Goal: Transaction & Acquisition: Purchase product/service

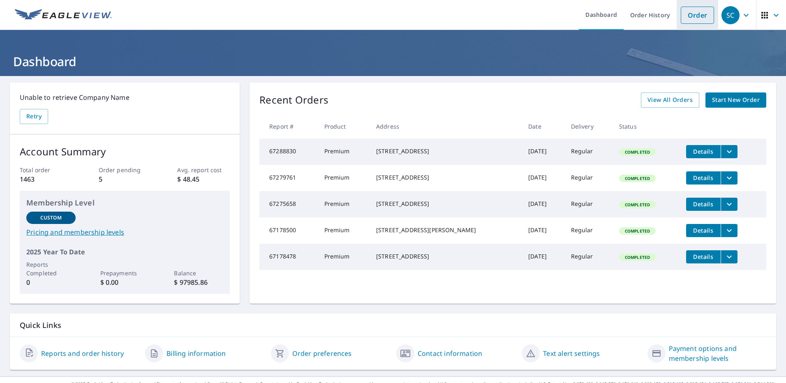
click at [681, 14] on link "Order" at bounding box center [697, 15] width 33 height 17
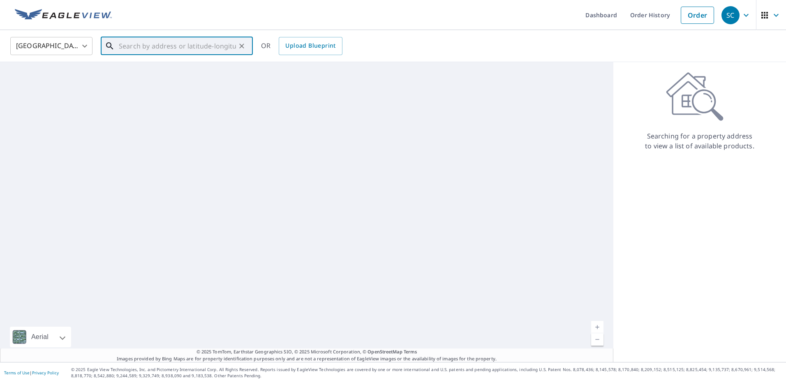
drag, startPoint x: 124, startPoint y: 43, endPoint x: 119, endPoint y: 51, distance: 8.9
click at [123, 44] on input "text" at bounding box center [177, 46] width 117 height 23
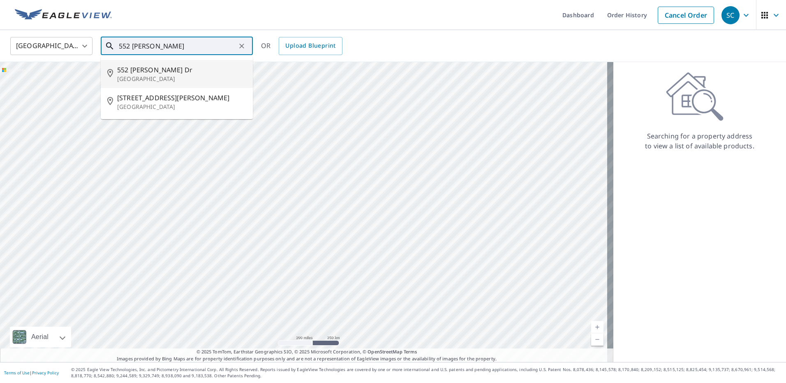
click at [143, 73] on span "552 [PERSON_NAME] Dr" at bounding box center [181, 70] width 129 height 10
type input "[STREET_ADDRESS][PERSON_NAME][PERSON_NAME]"
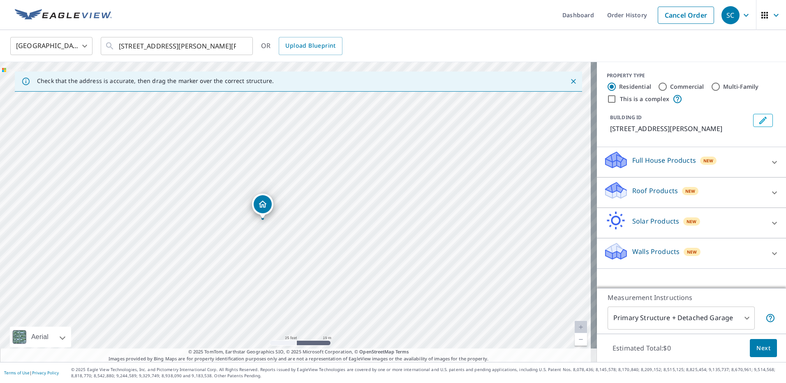
click at [686, 192] on span "New" at bounding box center [691, 191] width 10 height 7
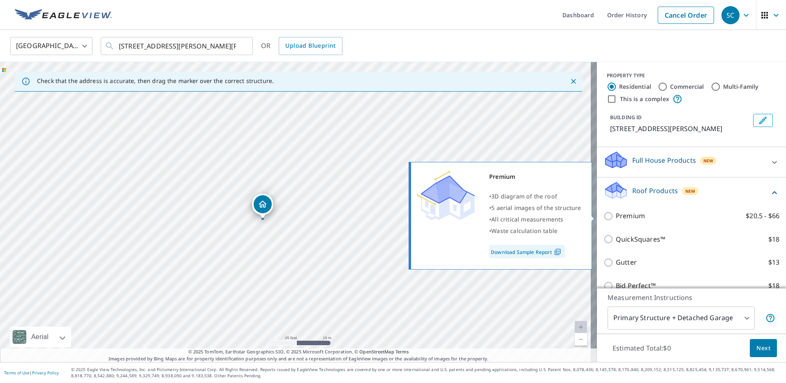
click at [620, 216] on p "Premium" at bounding box center [630, 216] width 29 height 10
click at [616, 216] on input "Premium $20.5 - $66" at bounding box center [610, 216] width 12 height 10
checkbox input "true"
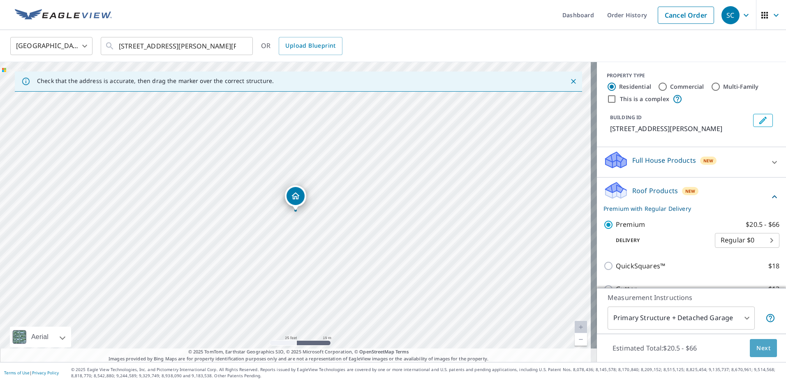
click at [757, 350] on span "Next" at bounding box center [764, 348] width 14 height 10
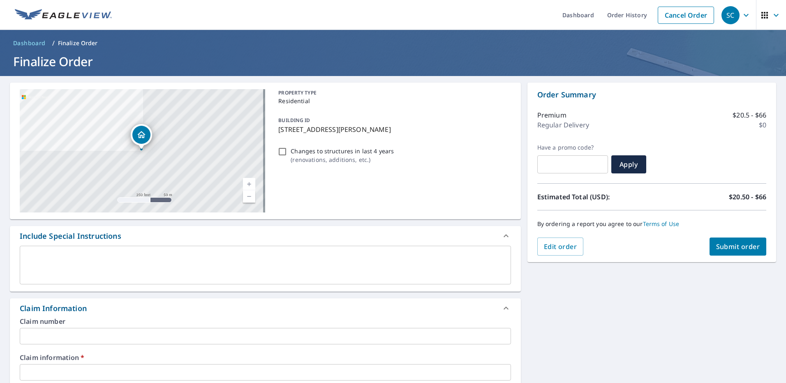
click at [58, 371] on input "text" at bounding box center [265, 372] width 491 height 16
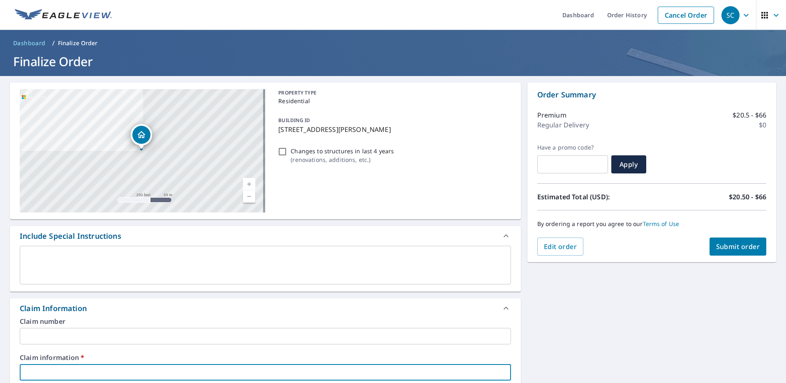
type input "2"
checkbox input "true"
type input "29"
checkbox input "true"
type input "297"
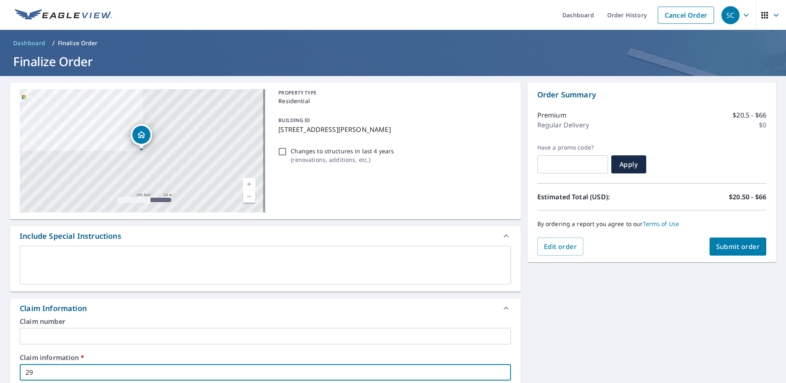
checkbox input "true"
type input "297273"
checkbox input "true"
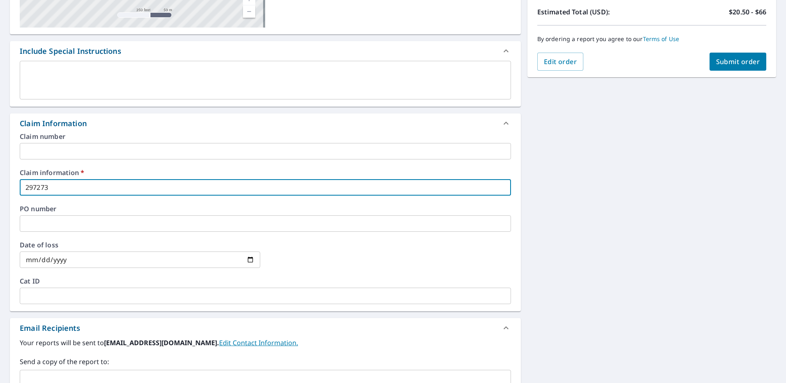
scroll to position [206, 0]
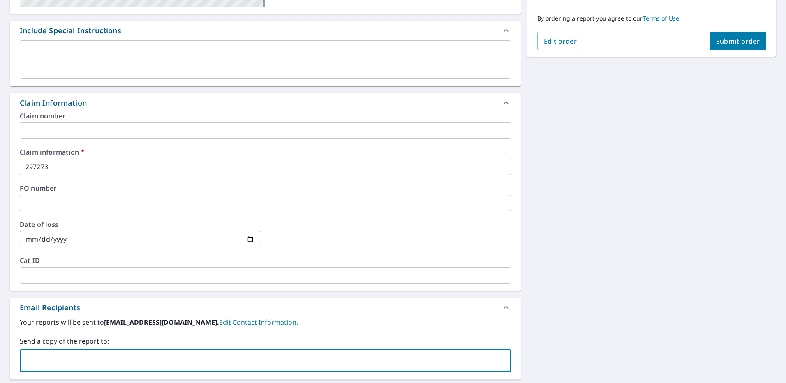
paste input "[EMAIL_ADDRESS][DOMAIN_NAME]"
type input "[EMAIL_ADDRESS][DOMAIN_NAME]"
click at [561, 262] on div "[STREET_ADDRESS][PERSON_NAME][PERSON_NAME] Aerial Road A standard road map Aeri…" at bounding box center [393, 183] width 786 height 626
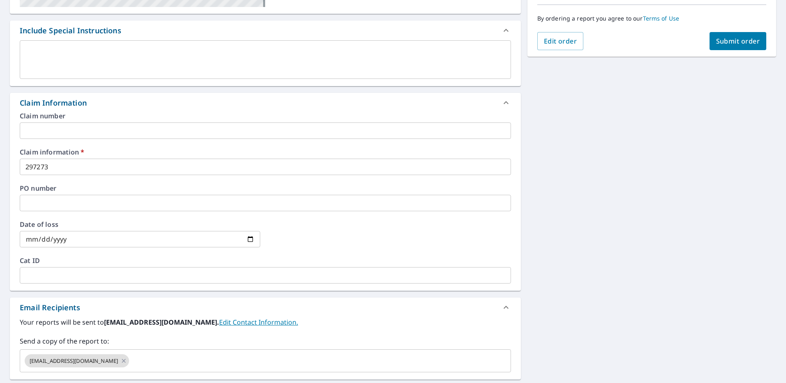
click at [735, 44] on span "Submit order" at bounding box center [738, 41] width 44 height 9
checkbox input "true"
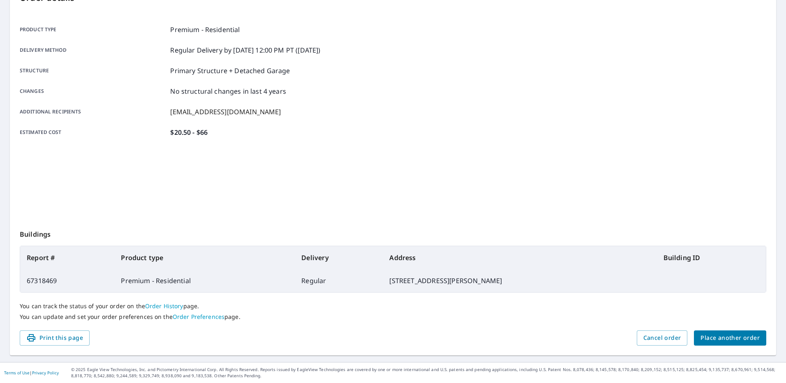
scroll to position [101, 0]
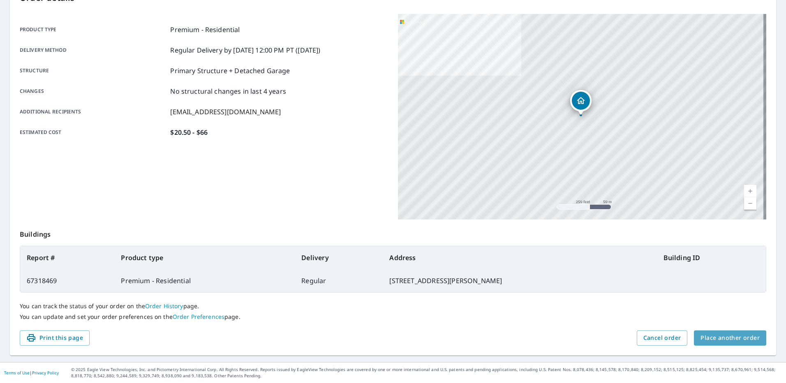
click at [737, 334] on span "Place another order" at bounding box center [730, 338] width 59 height 10
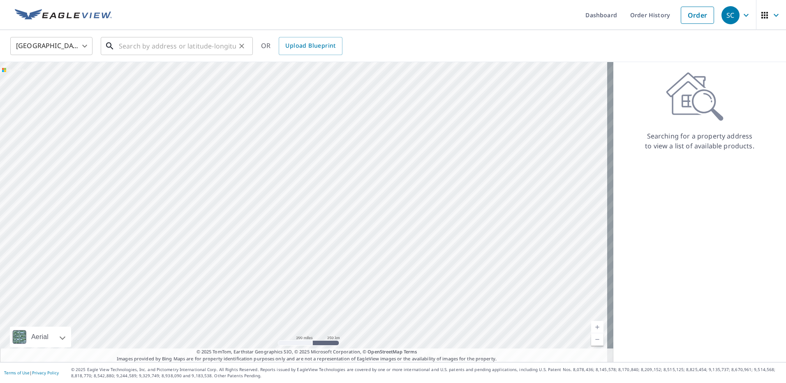
click at [165, 44] on input "text" at bounding box center [177, 46] width 117 height 23
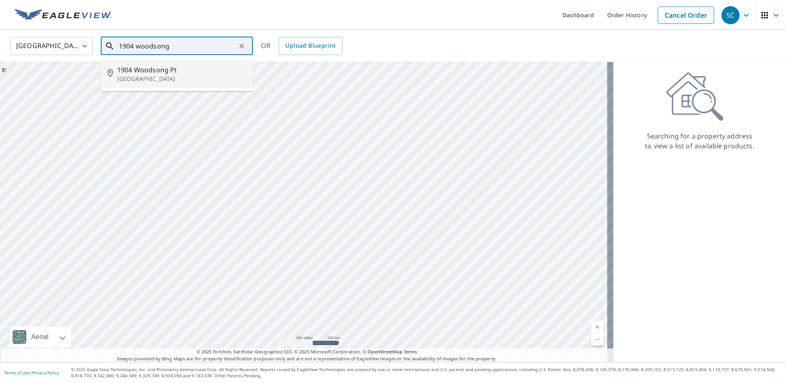
click at [181, 78] on p "[GEOGRAPHIC_DATA]" at bounding box center [181, 79] width 129 height 8
type input "[STREET_ADDRESS]"
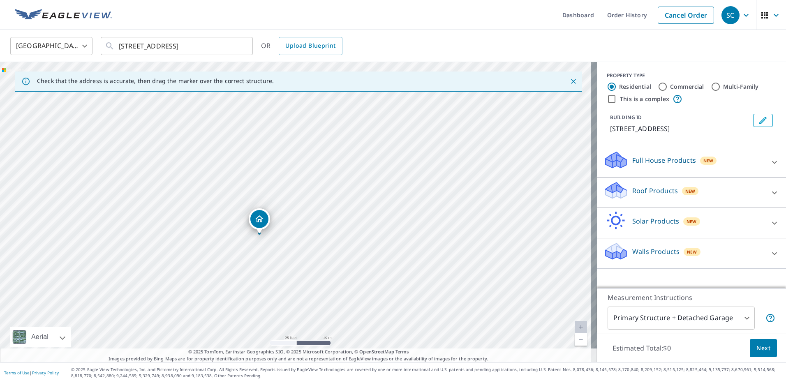
click at [618, 189] on icon at bounding box center [616, 188] width 21 height 10
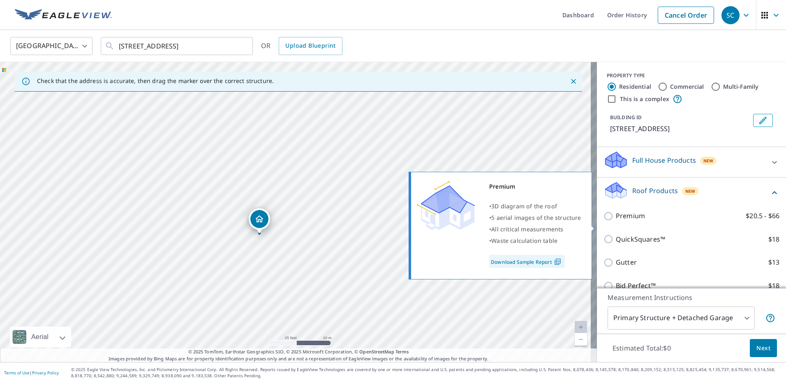
click at [622, 221] on p "Premium" at bounding box center [630, 216] width 29 height 10
click at [616, 221] on input "Premium $20.5 - $66" at bounding box center [610, 216] width 12 height 10
checkbox input "true"
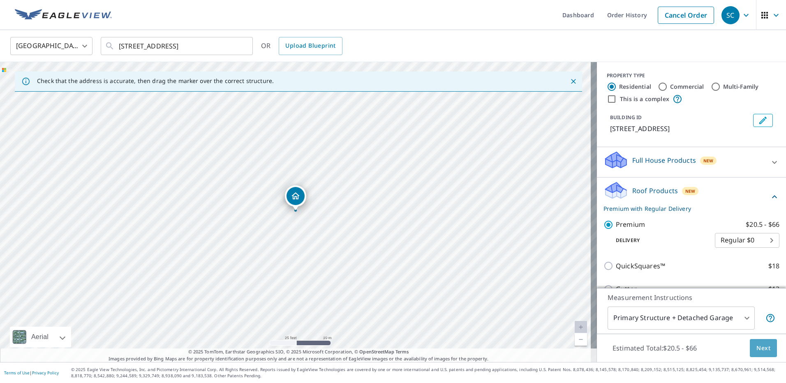
click at [758, 349] on span "Next" at bounding box center [764, 348] width 14 height 10
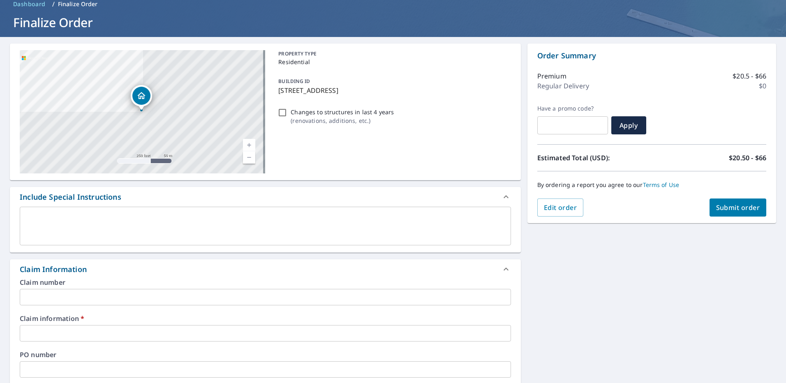
scroll to position [41, 0]
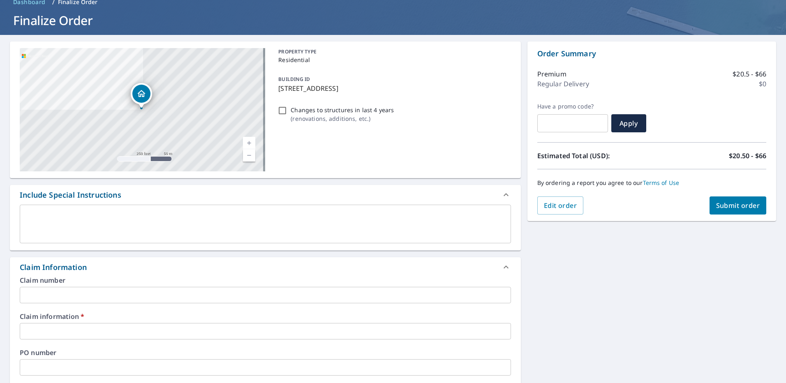
click at [36, 331] on input "text" at bounding box center [265, 331] width 491 height 16
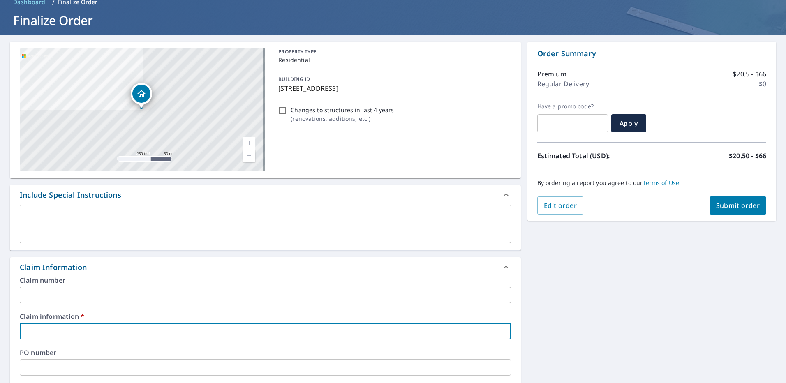
type input "9"
checkbox input "true"
type input "92"
checkbox input "true"
type input "924"
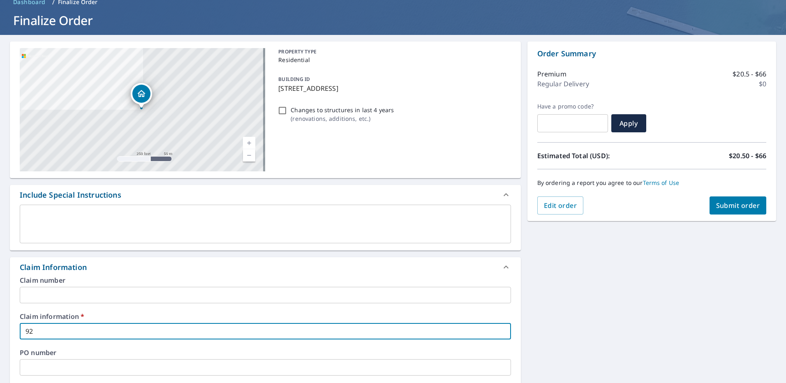
checkbox input "true"
type input "924726"
checkbox input "true"
click at [607, 332] on div "[STREET_ADDRESS] Aerial Road A standard road map Aerial A detailed look from ab…" at bounding box center [393, 348] width 786 height 626
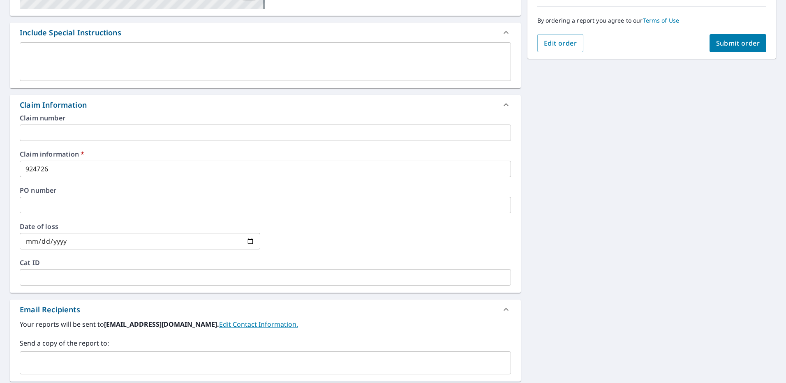
scroll to position [206, 0]
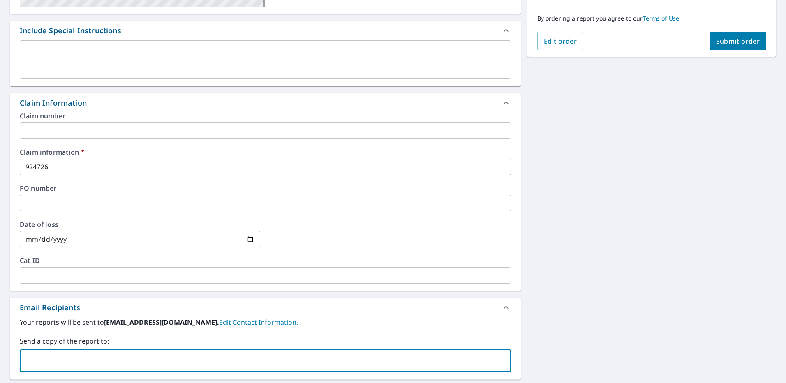
paste input "[EMAIL_ADDRESS][DOMAIN_NAME]"
type input "[EMAIL_ADDRESS][DOMAIN_NAME]"
click at [735, 283] on div "[STREET_ADDRESS] Aerial Road A standard road map Aerial A detailed look from ab…" at bounding box center [393, 183] width 786 height 626
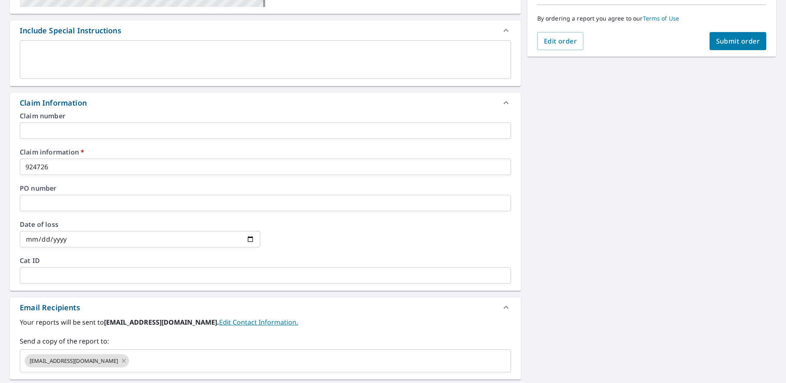
click at [743, 39] on span "Submit order" at bounding box center [738, 41] width 44 height 9
checkbox input "true"
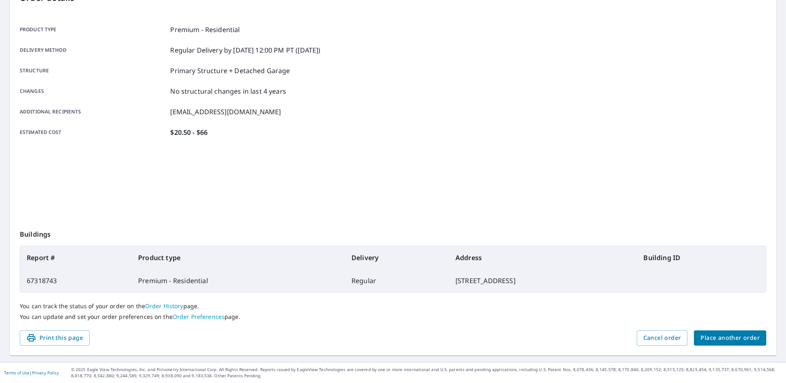
scroll to position [101, 0]
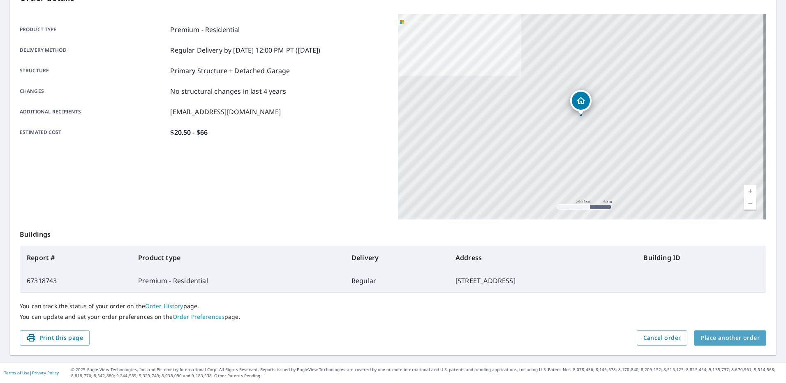
click at [739, 338] on span "Place another order" at bounding box center [730, 338] width 59 height 10
